Goal: Task Accomplishment & Management: Use online tool/utility

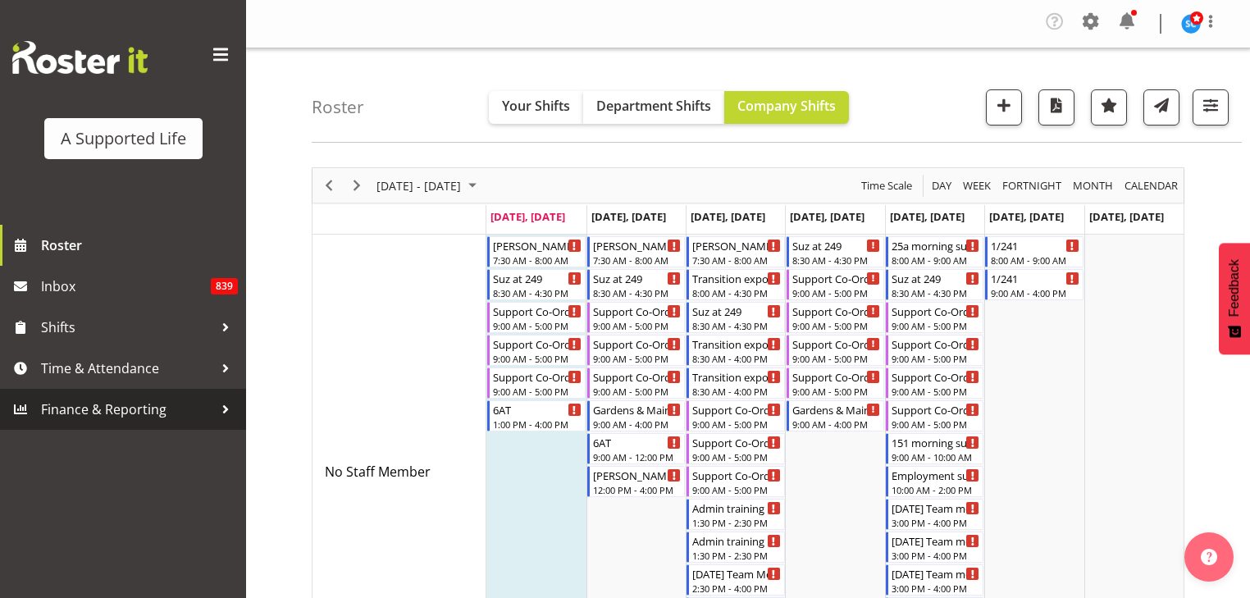
click at [94, 404] on span "Finance & Reporting" at bounding box center [127, 409] width 172 height 25
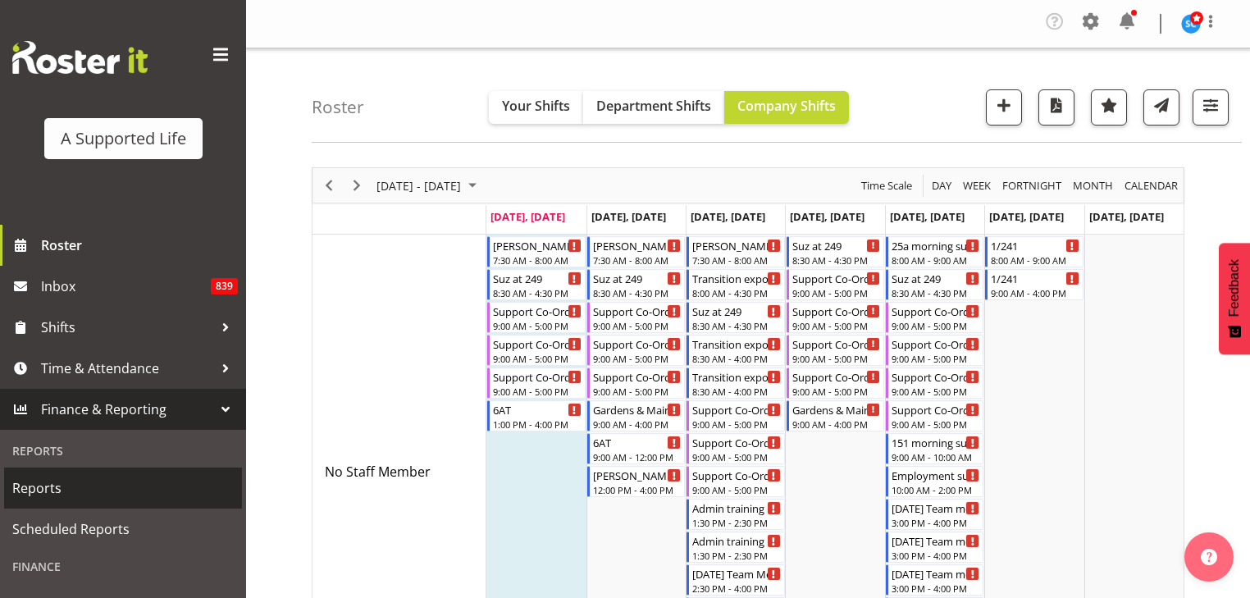
click at [33, 494] on span "Reports" at bounding box center [123, 488] width 222 height 25
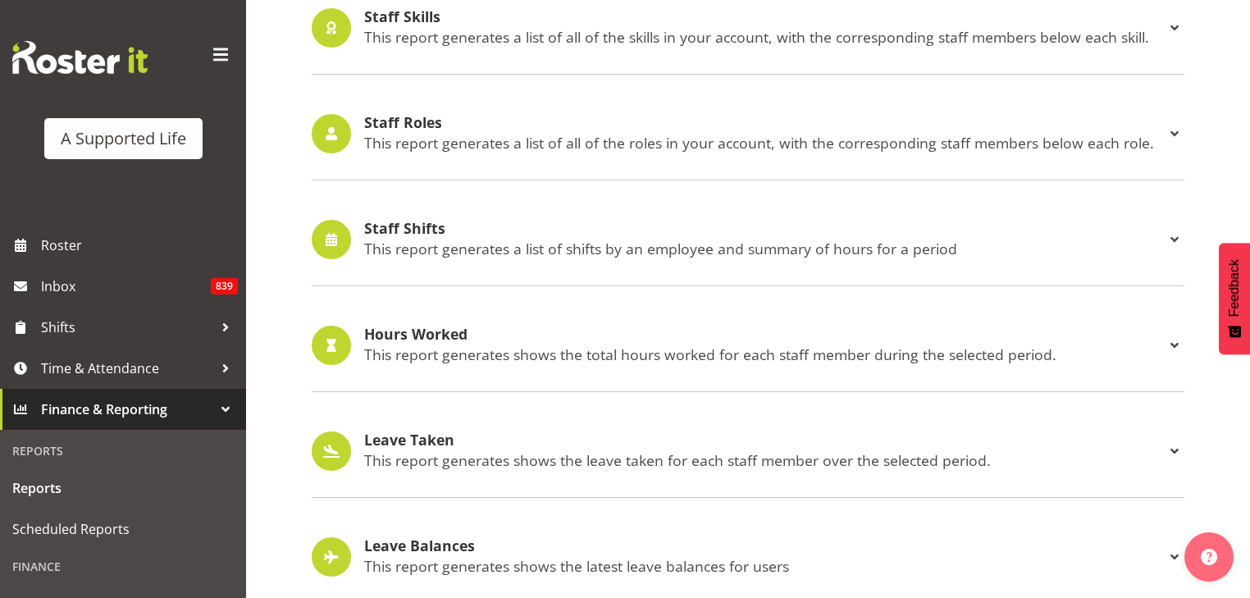
scroll to position [1552, 0]
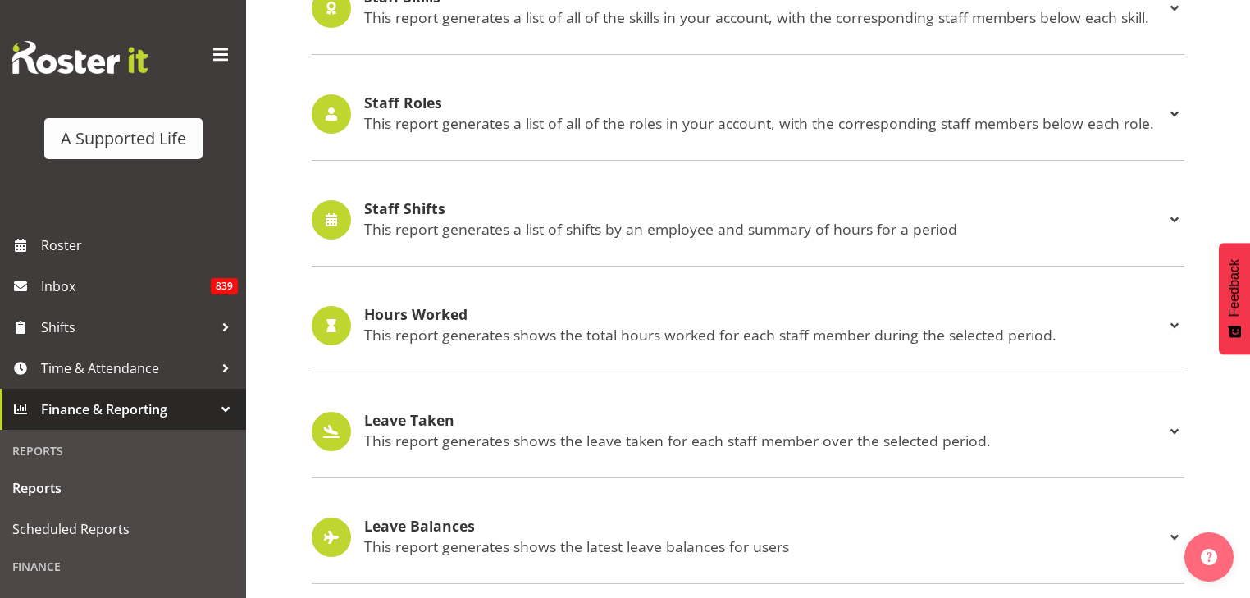
click at [471, 231] on p "This report generates a list of shifts by an employee and summary of hours for …" at bounding box center [764, 229] width 801 height 18
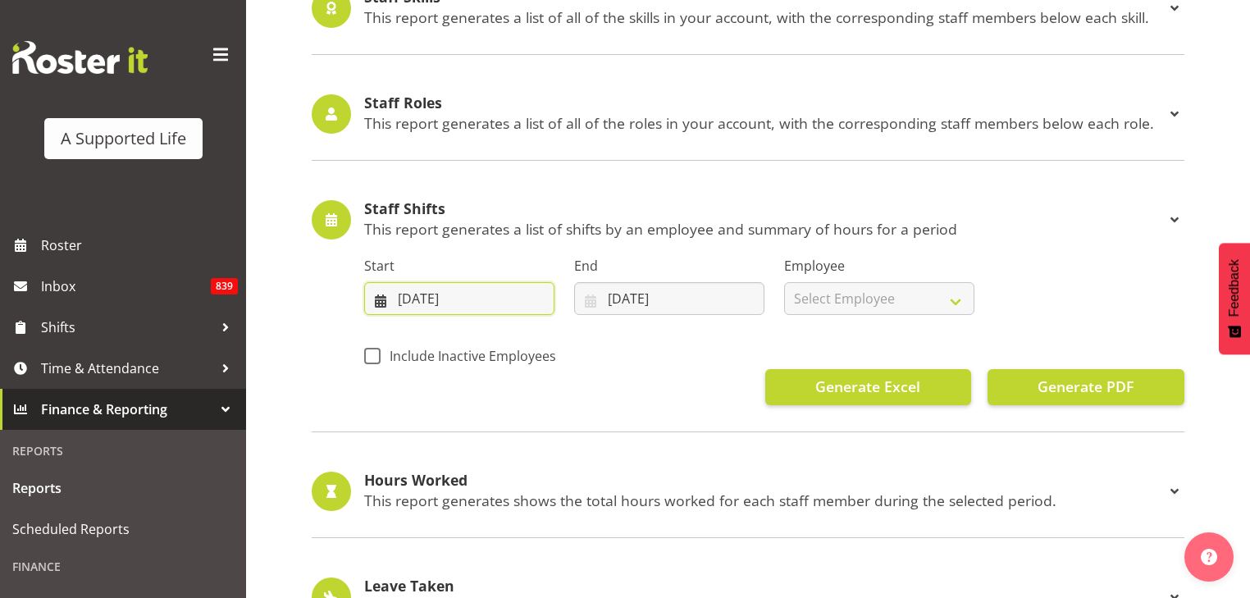
click at [453, 289] on input "25/08/2025" at bounding box center [459, 298] width 190 height 33
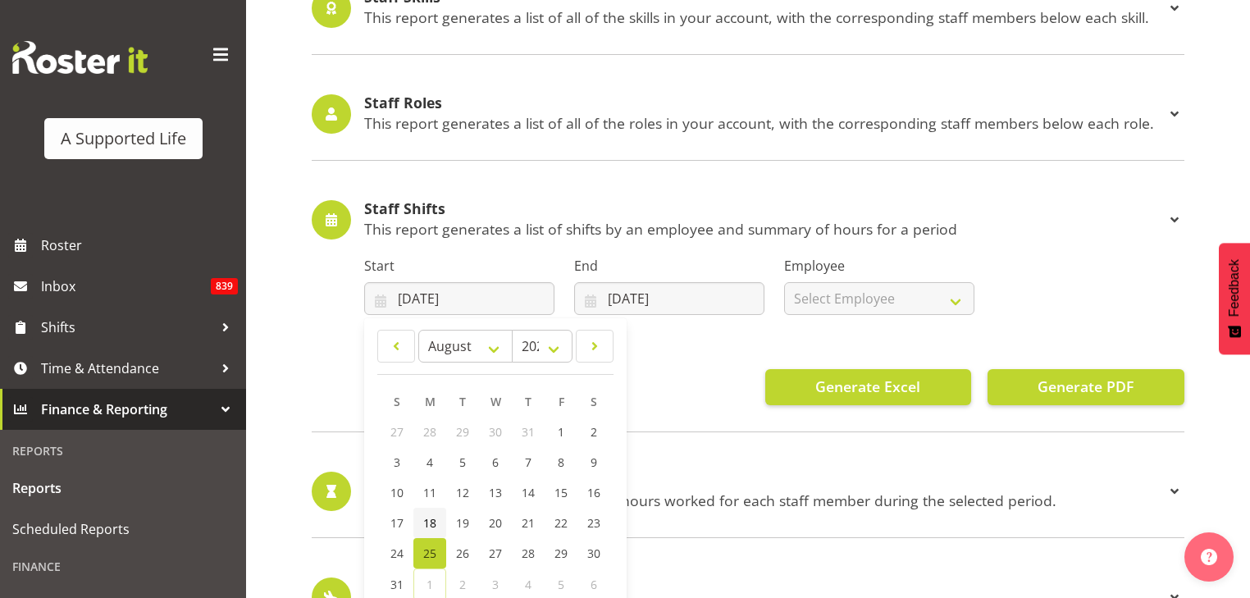
click at [437, 525] on link "18" at bounding box center [430, 523] width 33 height 30
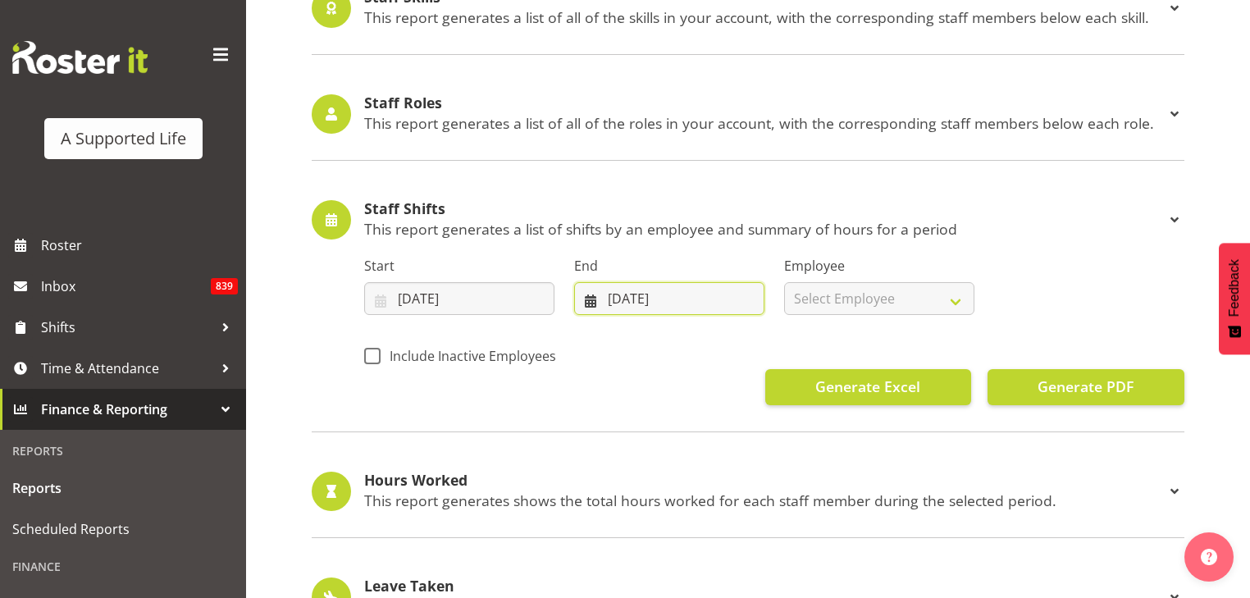
click at [633, 287] on input "01/09/2025" at bounding box center [669, 298] width 190 height 33
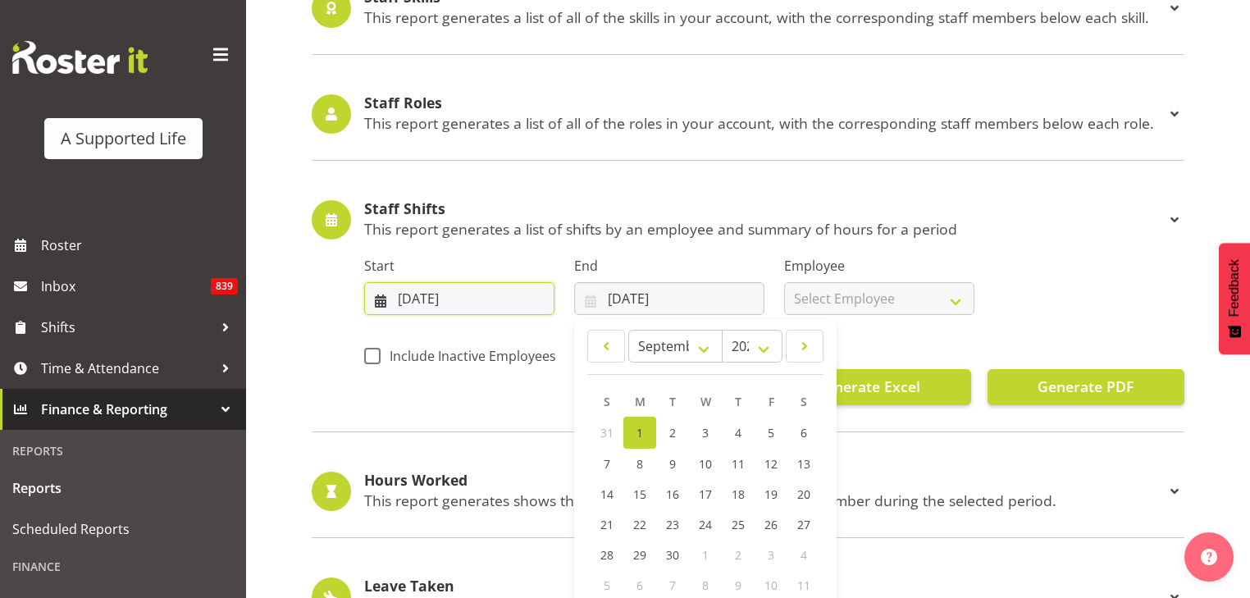
click at [450, 292] on input "18/08/2025" at bounding box center [459, 298] width 190 height 33
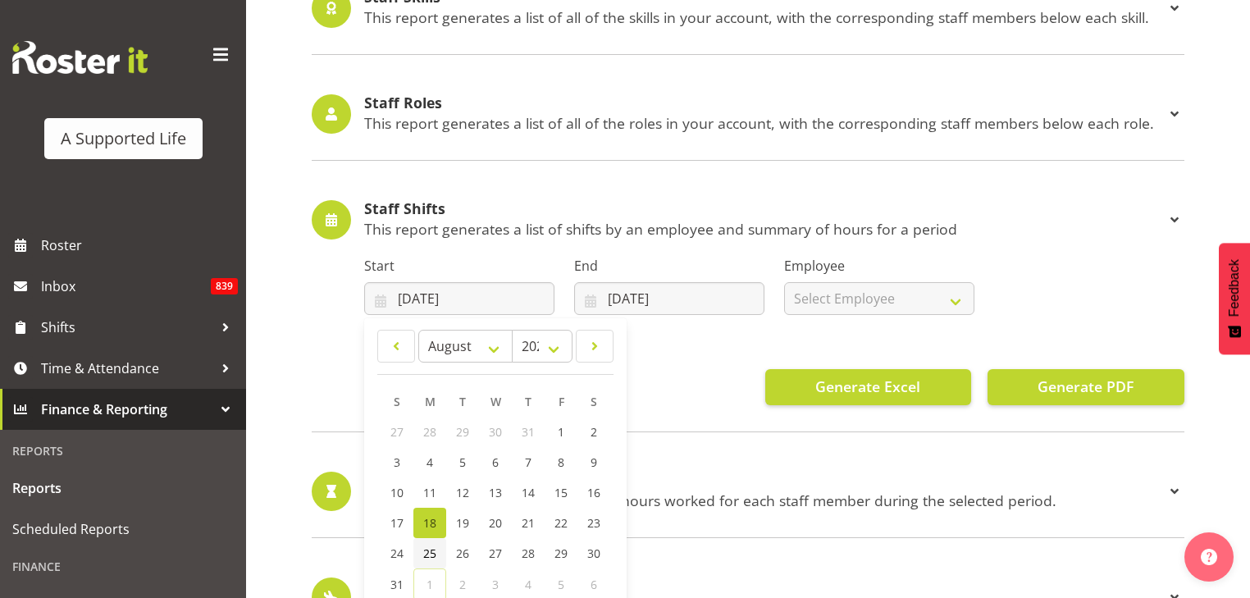
click at [433, 546] on span "25" at bounding box center [429, 554] width 13 height 16
type input "25/08/2025"
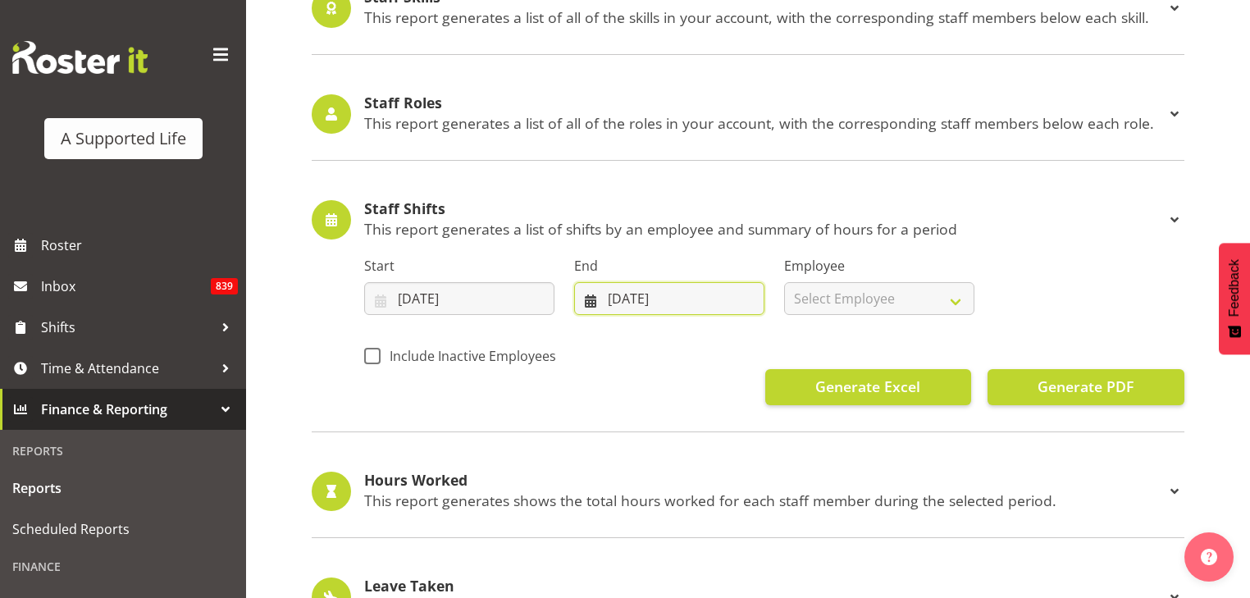
click at [615, 299] on input "01/09/2025" at bounding box center [669, 298] width 190 height 33
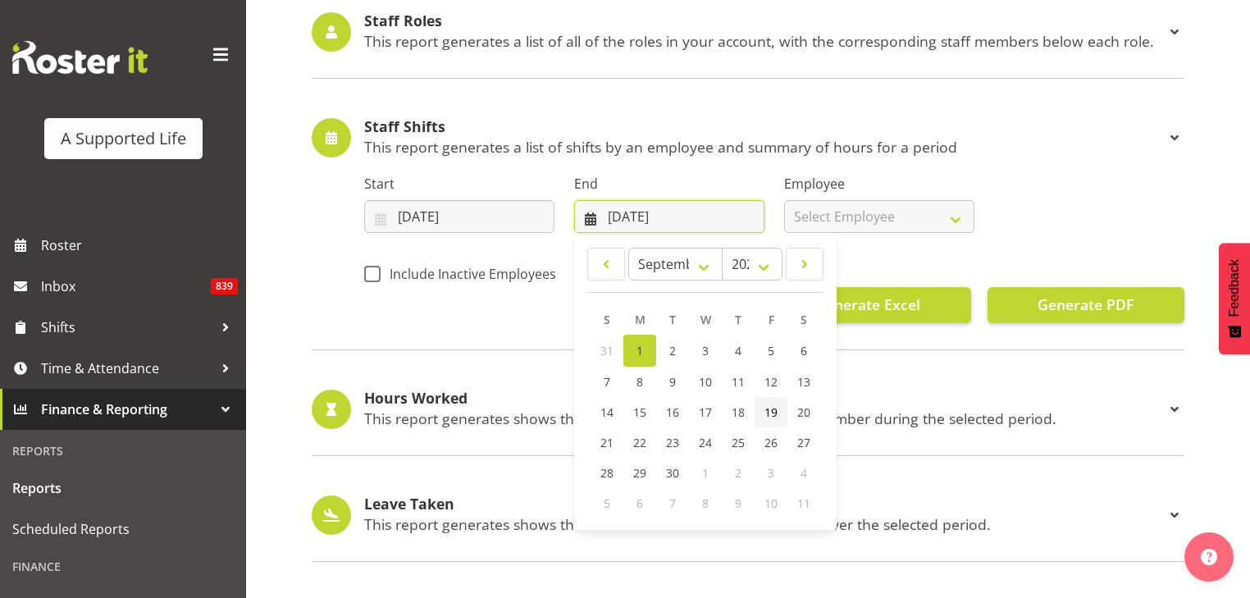
scroll to position [1634, 0]
click at [610, 259] on span at bounding box center [606, 264] width 16 height 20
select select "7"
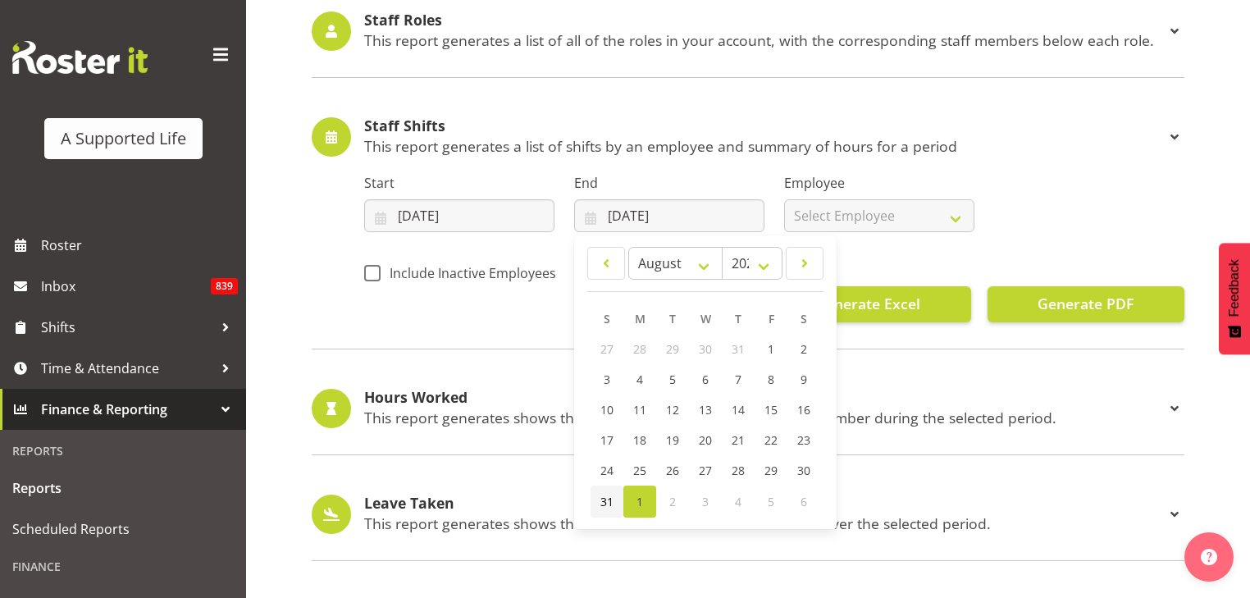
click at [598, 502] on link "31" at bounding box center [607, 502] width 33 height 32
type input "31/08/2025"
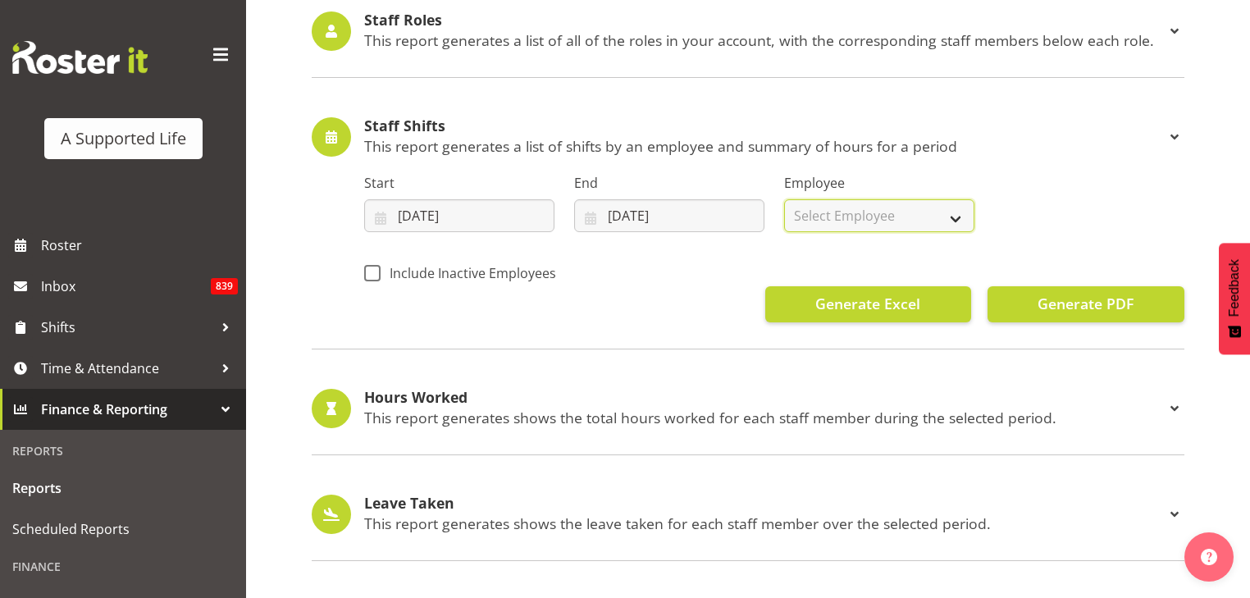
click at [932, 207] on select "Select Employee All Employees Abbie Davies Alejandro Sada Prendes Alex Espinoza…" at bounding box center [879, 215] width 190 height 33
click at [784, 199] on select "Select Employee All Employees Abbie Davies Alejandro Sada Prendes Alex Espinoza…" at bounding box center [879, 215] width 190 height 33
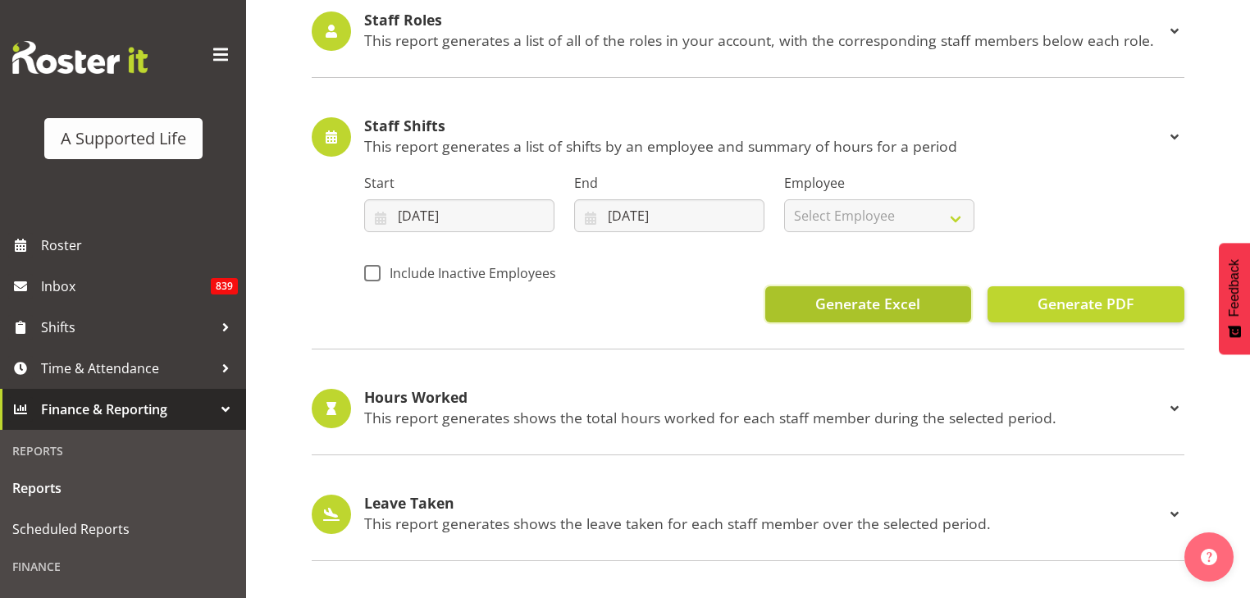
click at [846, 306] on span "Generate Excel" at bounding box center [868, 303] width 105 height 21
click at [824, 293] on span "Generate Excel" at bounding box center [868, 303] width 105 height 21
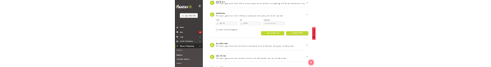
scroll to position [1647, 0]
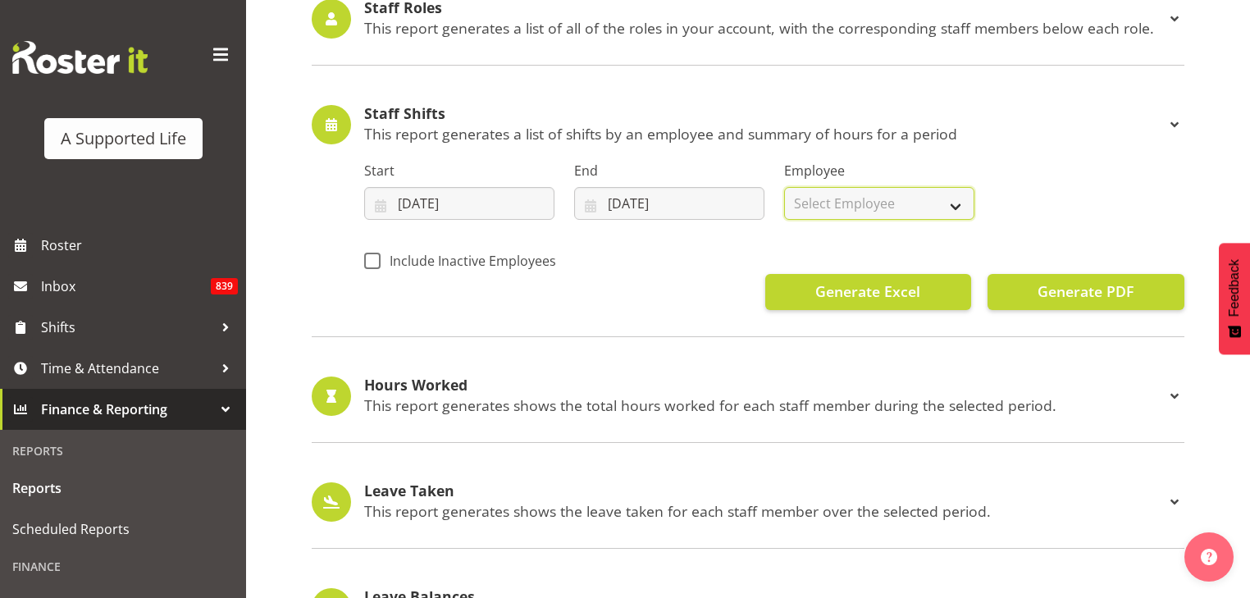
click at [950, 201] on select "Select Employee All Employees Abbie Davies Alejandro Sada Prendes Alex Espinoza…" at bounding box center [879, 203] width 190 height 33
select select
click at [784, 187] on select "Select Employee All Employees Abbie Davies Alejandro Sada Prendes Alex Espinoza…" at bounding box center [879, 203] width 190 height 33
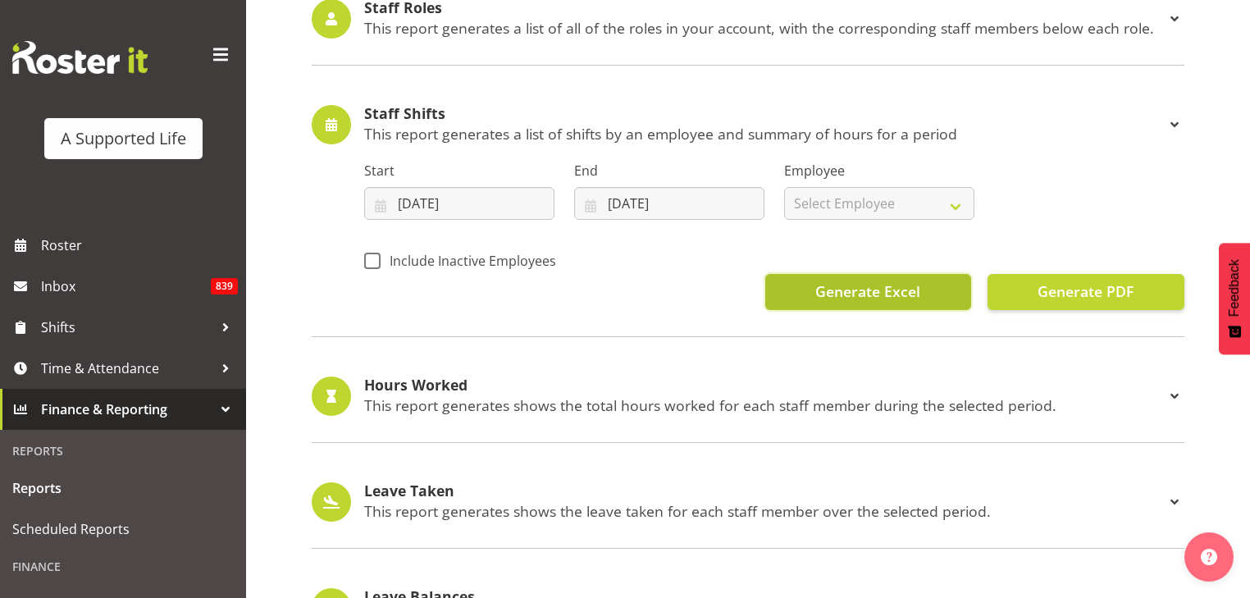
click at [866, 286] on span "Generate Excel" at bounding box center [868, 291] width 105 height 21
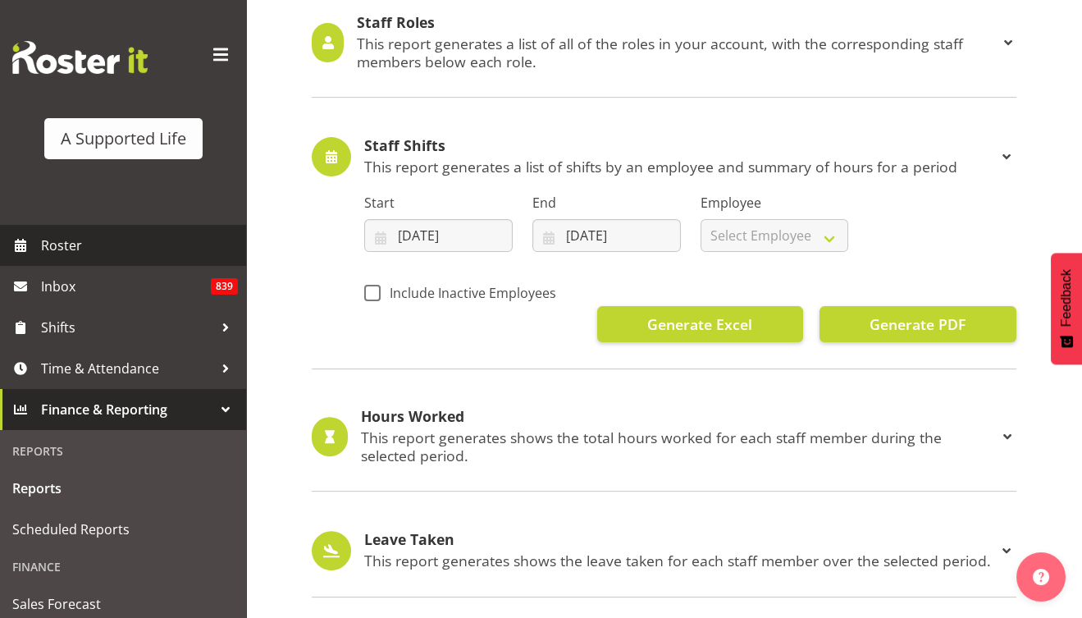
click at [57, 247] on span "Roster" at bounding box center [139, 245] width 197 height 25
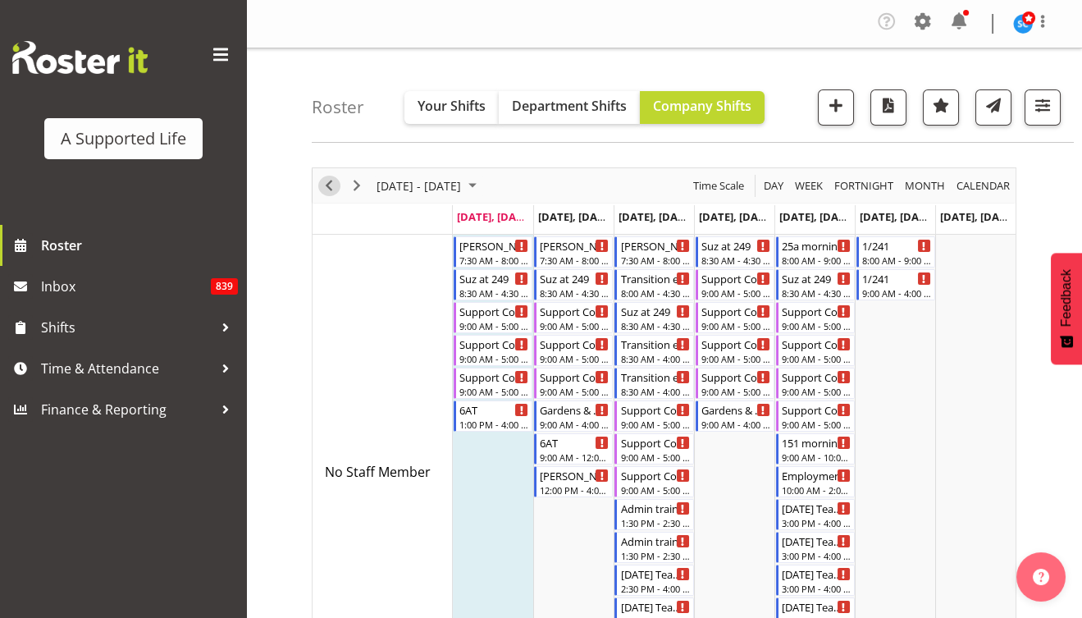
click at [323, 181] on span "Previous" at bounding box center [329, 186] width 20 height 21
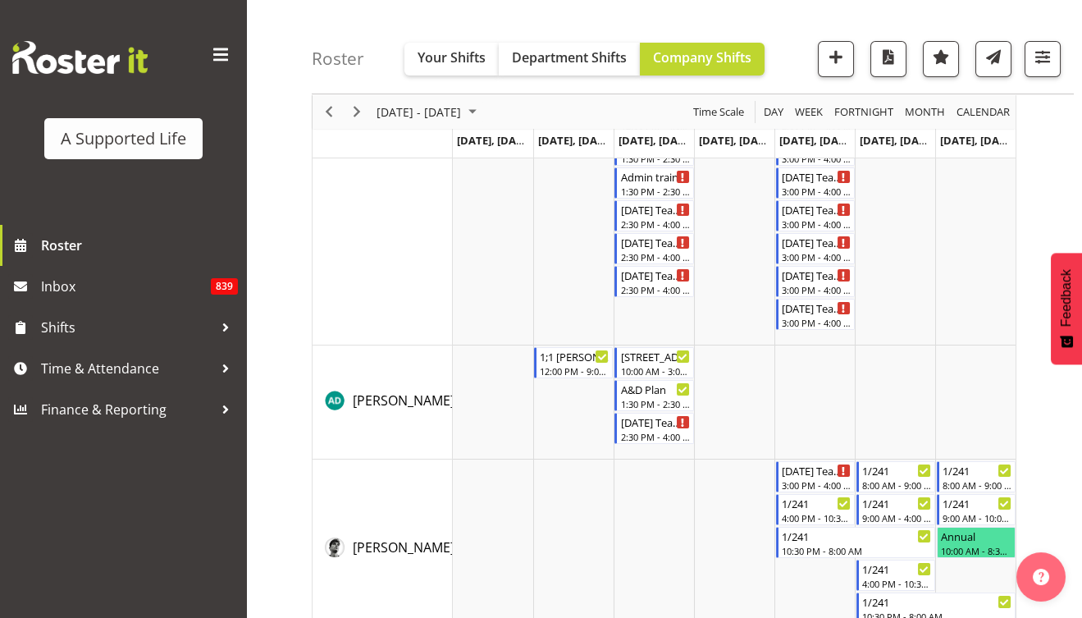
scroll to position [464, 0]
click at [231, 64] on span at bounding box center [221, 55] width 26 height 26
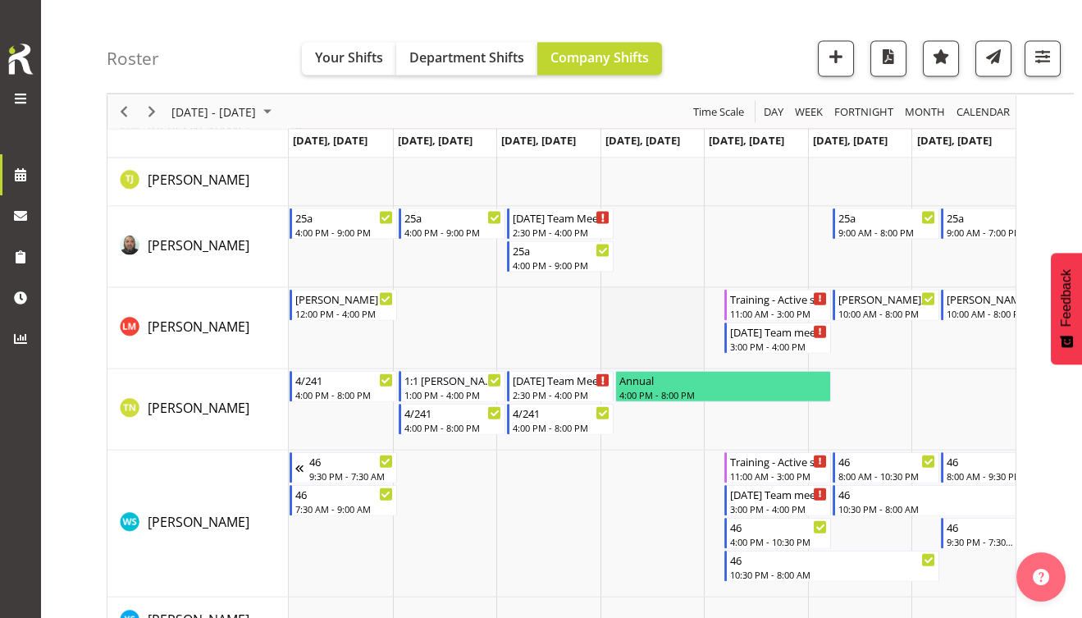
scroll to position [9865, 0]
